Goal: Task Accomplishment & Management: Use online tool/utility

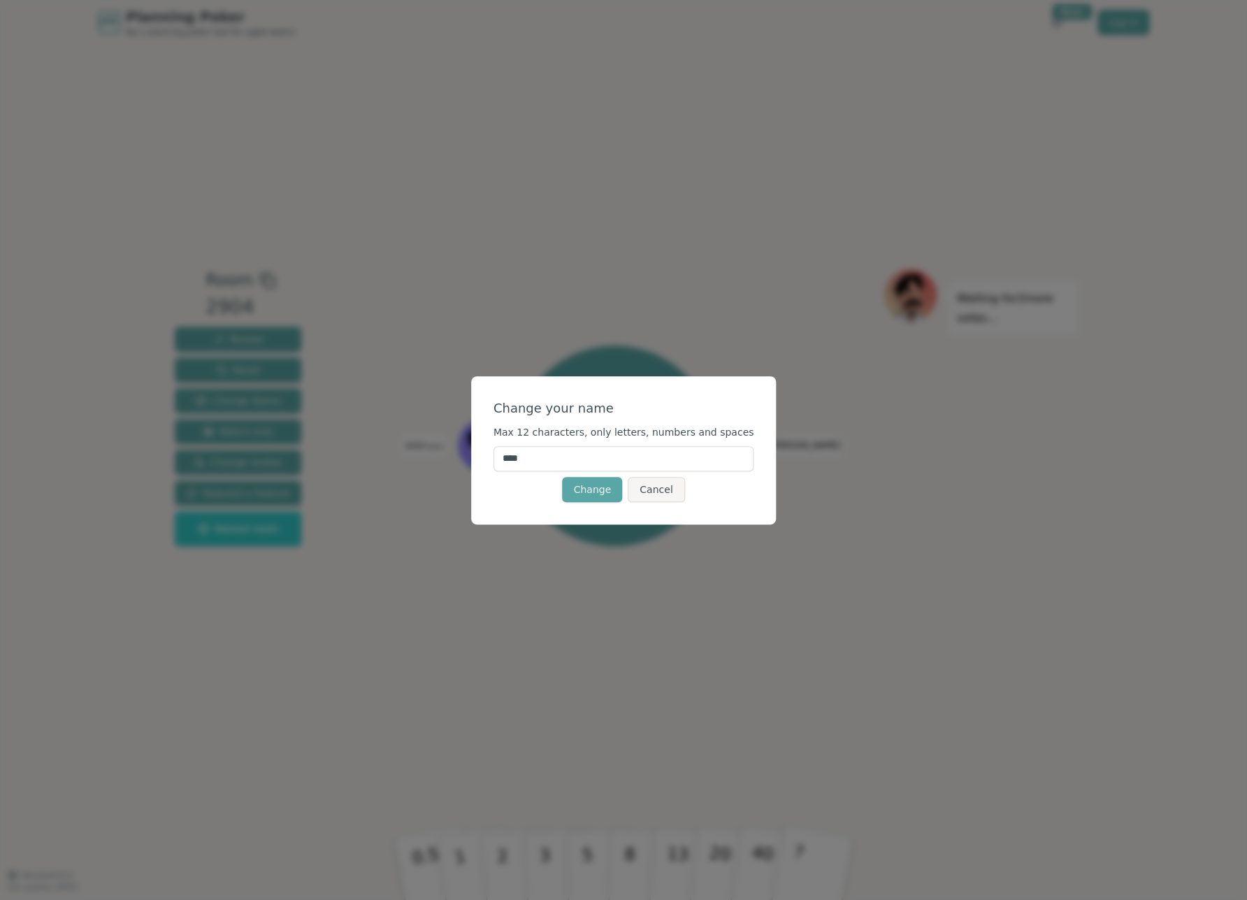
drag, startPoint x: 572, startPoint y: 458, endPoint x: 456, endPoint y: 467, distance: 115.7
click at [494, 467] on input "****" at bounding box center [624, 458] width 261 height 25
type input "****"
click at [588, 489] on button "Change" at bounding box center [592, 489] width 60 height 25
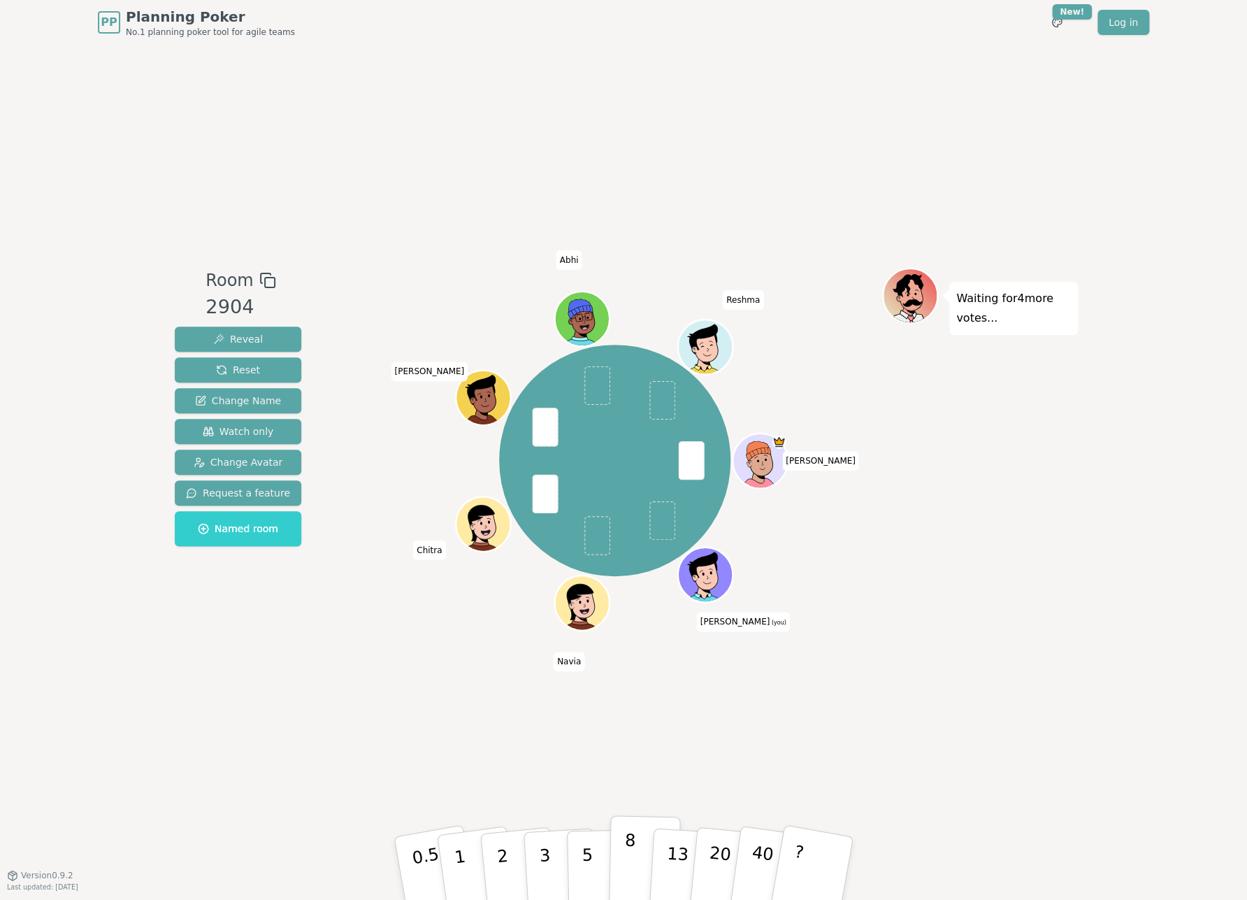
click at [640, 865] on button "8" at bounding box center [645, 868] width 72 height 106
click at [677, 865] on p "13" at bounding box center [677, 867] width 26 height 77
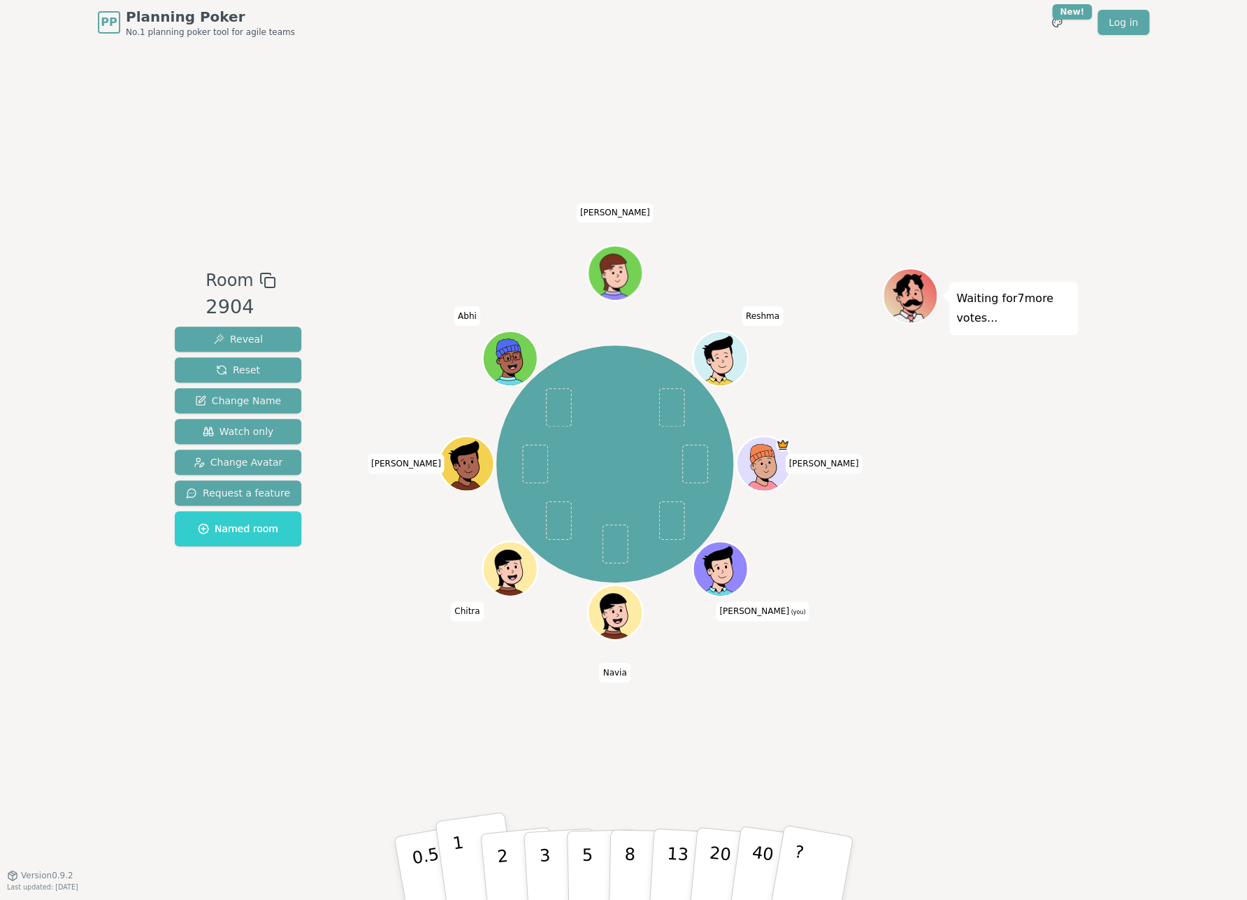
click at [470, 856] on button "1" at bounding box center [476, 868] width 83 height 113
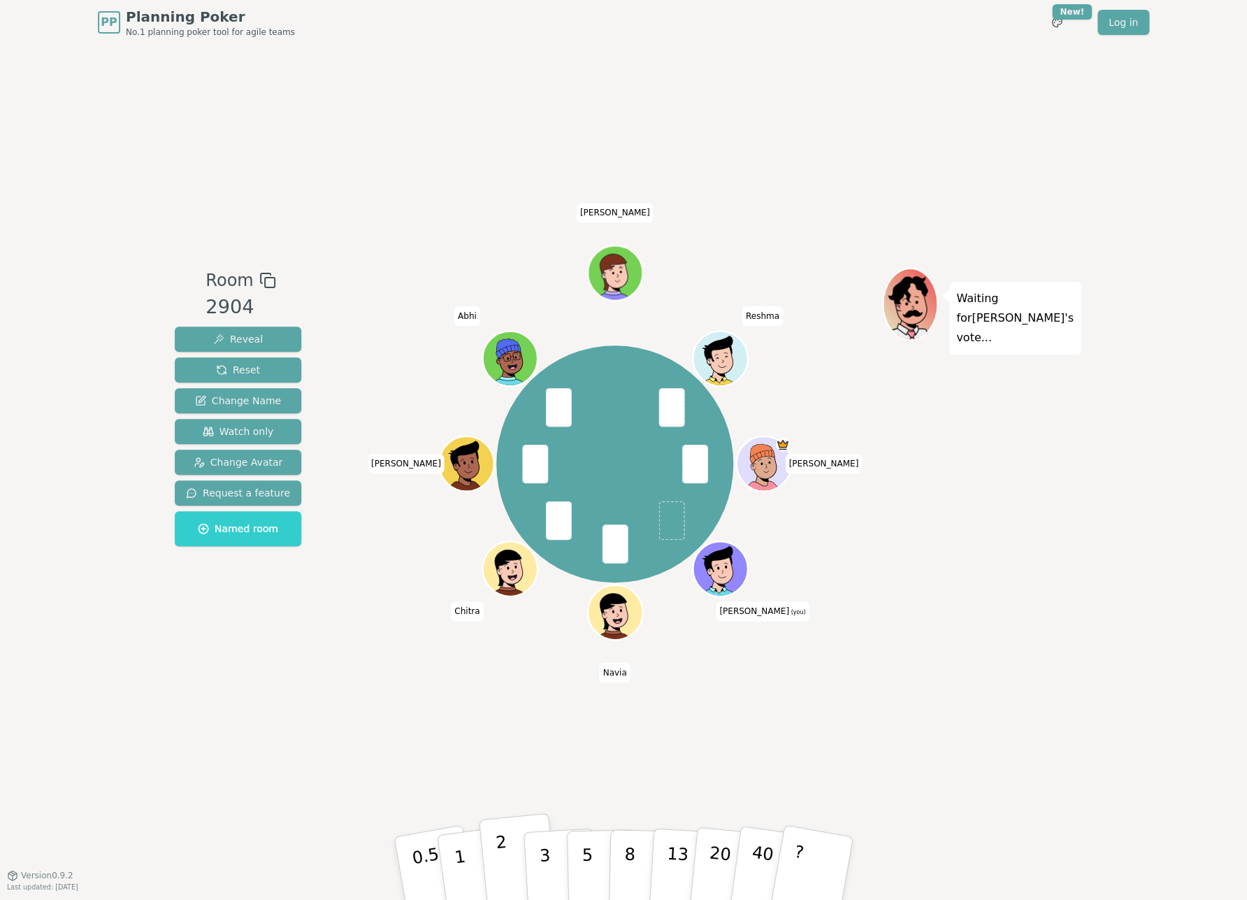
click at [516, 870] on button "2" at bounding box center [519, 868] width 80 height 111
click at [555, 868] on button "3" at bounding box center [561, 868] width 76 height 109
click at [512, 860] on button "2" at bounding box center [519, 868] width 80 height 111
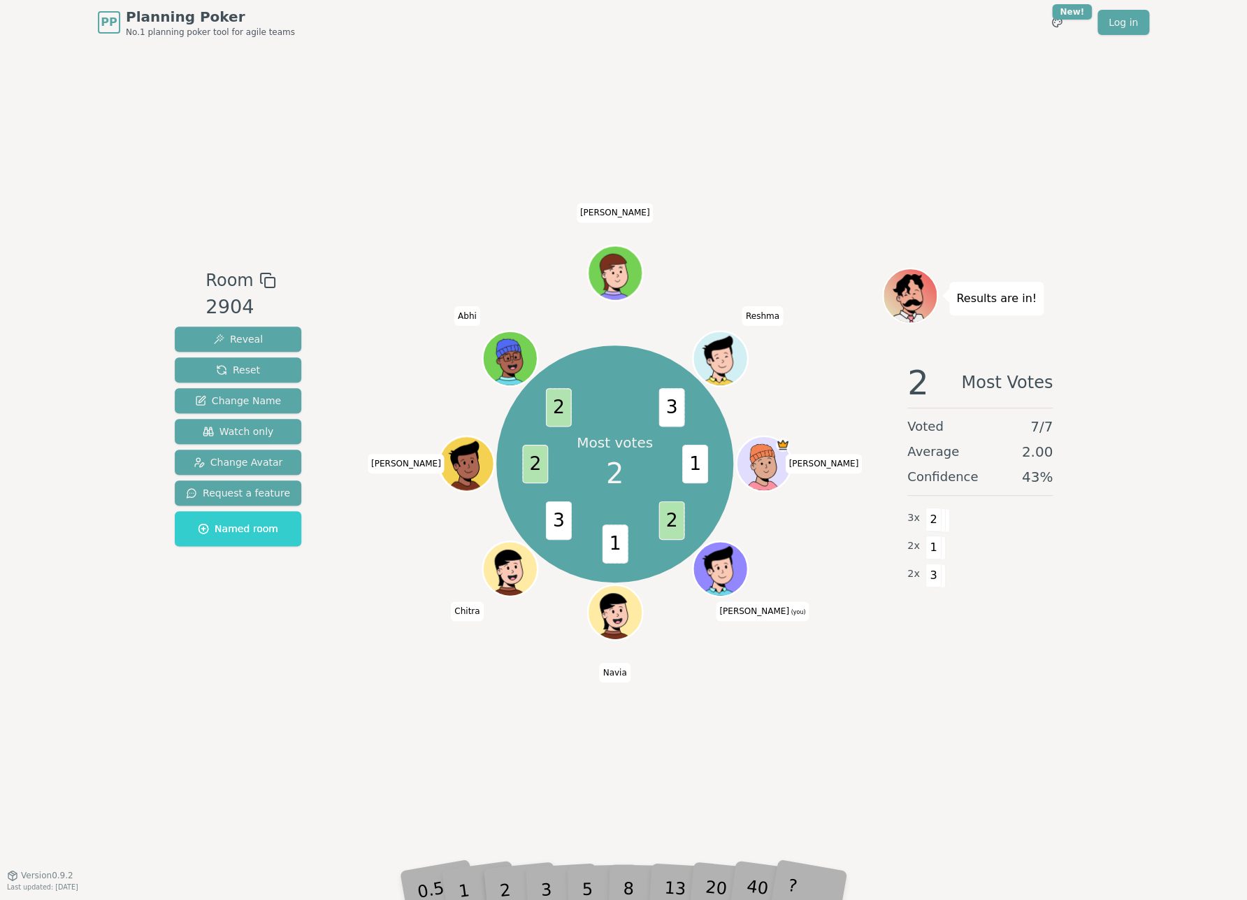
click at [508, 880] on div "2" at bounding box center [519, 868] width 46 height 52
click at [538, 791] on div "Room 2904 Reveal Reset Change Name Watch only Change Avatar Request a feature N…" at bounding box center [623, 460] width 909 height 830
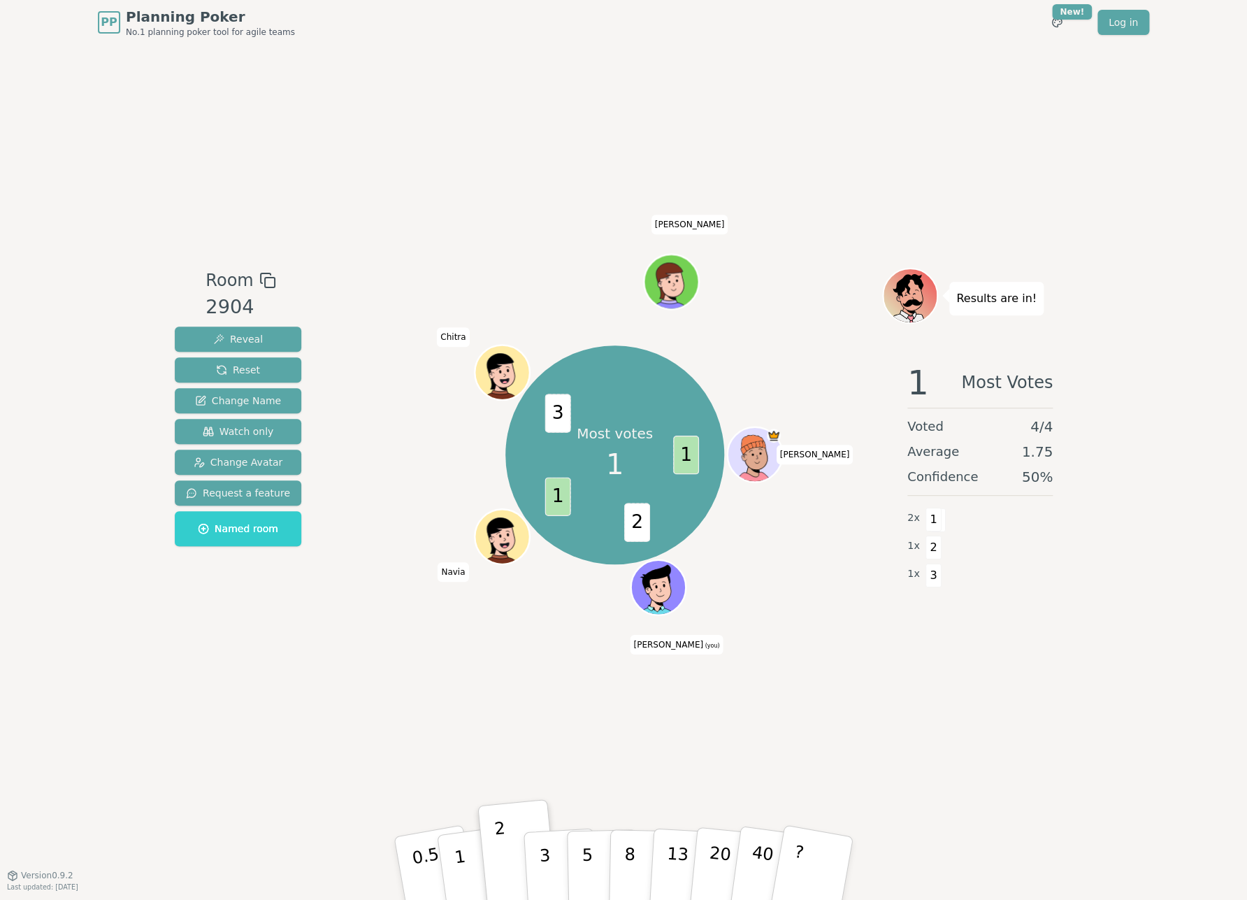
click at [99, 620] on div "PP Planning Poker No.1 planning poker tool for agile teams Toggle theme New! Lo…" at bounding box center [623, 450] width 1247 height 900
